Goal: Task Accomplishment & Management: Manage account settings

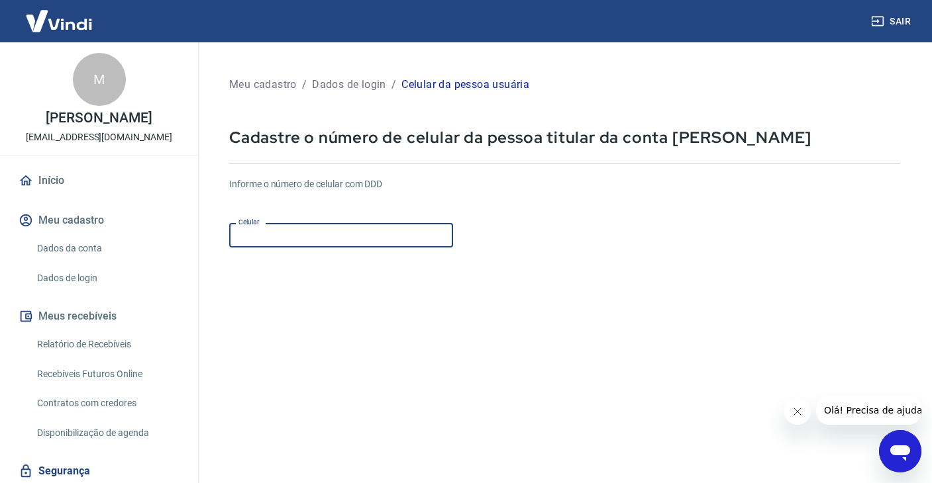
click at [361, 236] on input "Celular" at bounding box center [341, 235] width 224 height 25
type input "(41) 98837-2443"
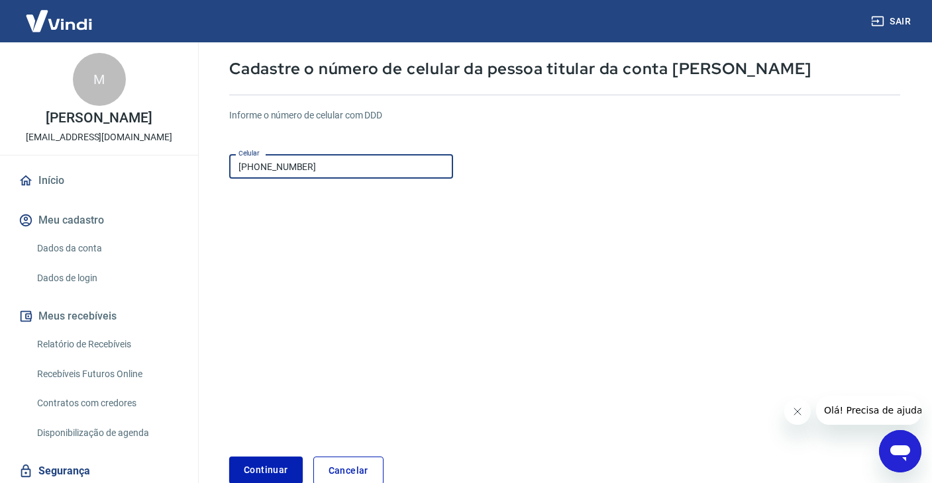
scroll to position [144, 0]
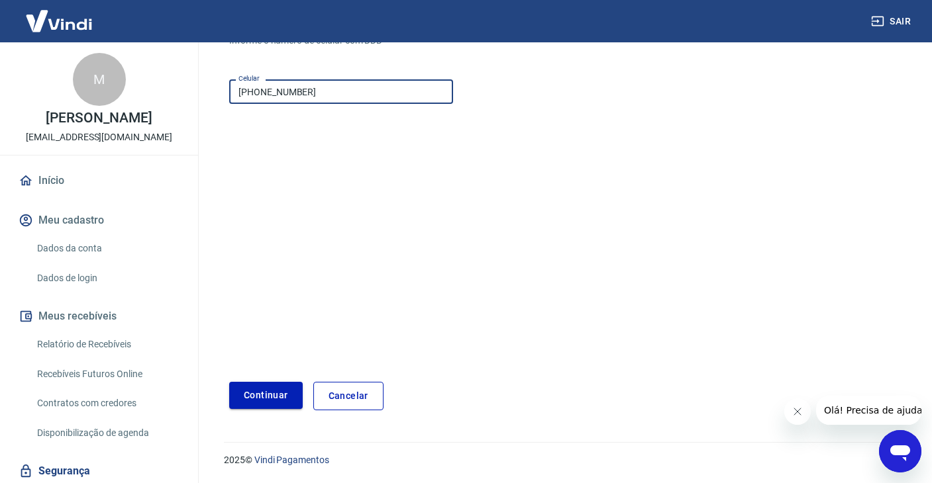
click at [248, 396] on button "Continuar" at bounding box center [266, 395] width 74 height 27
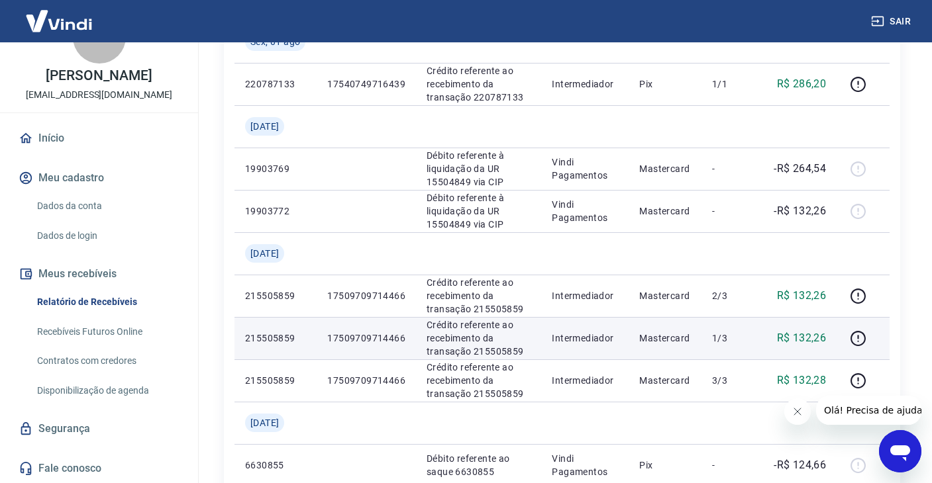
scroll to position [464, 0]
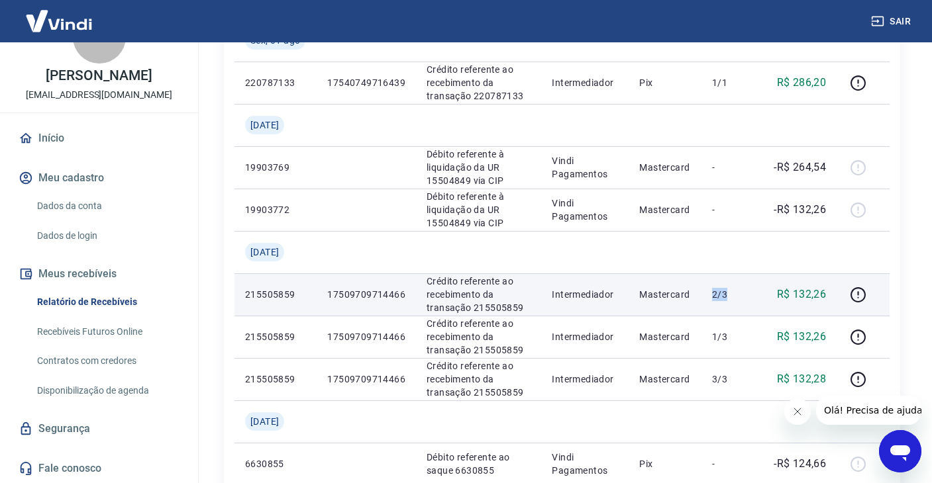
drag, startPoint x: 709, startPoint y: 300, endPoint x: 732, endPoint y: 297, distance: 24.1
click at [732, 297] on td "2/3" at bounding box center [731, 295] width 60 height 42
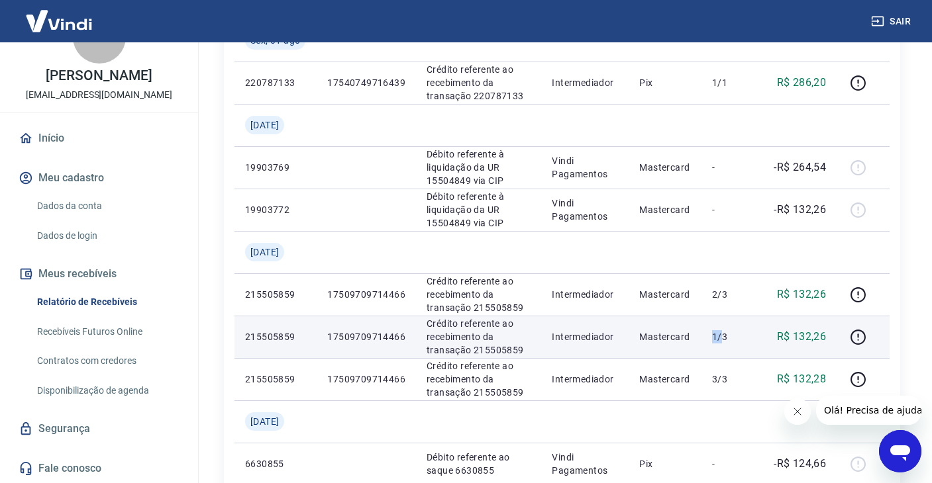
drag, startPoint x: 724, startPoint y: 336, endPoint x: 695, endPoint y: 333, distance: 28.6
click at [703, 332] on tr "215505859 17509709714466 Crédito referente ao recebimento da transação 21550585…" at bounding box center [561, 337] width 655 height 42
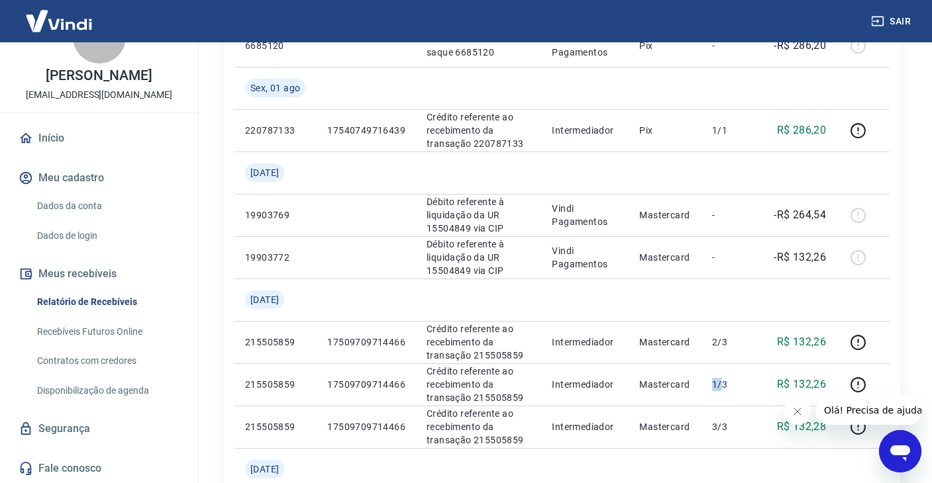
scroll to position [0, 0]
